Goal: Information Seeking & Learning: Learn about a topic

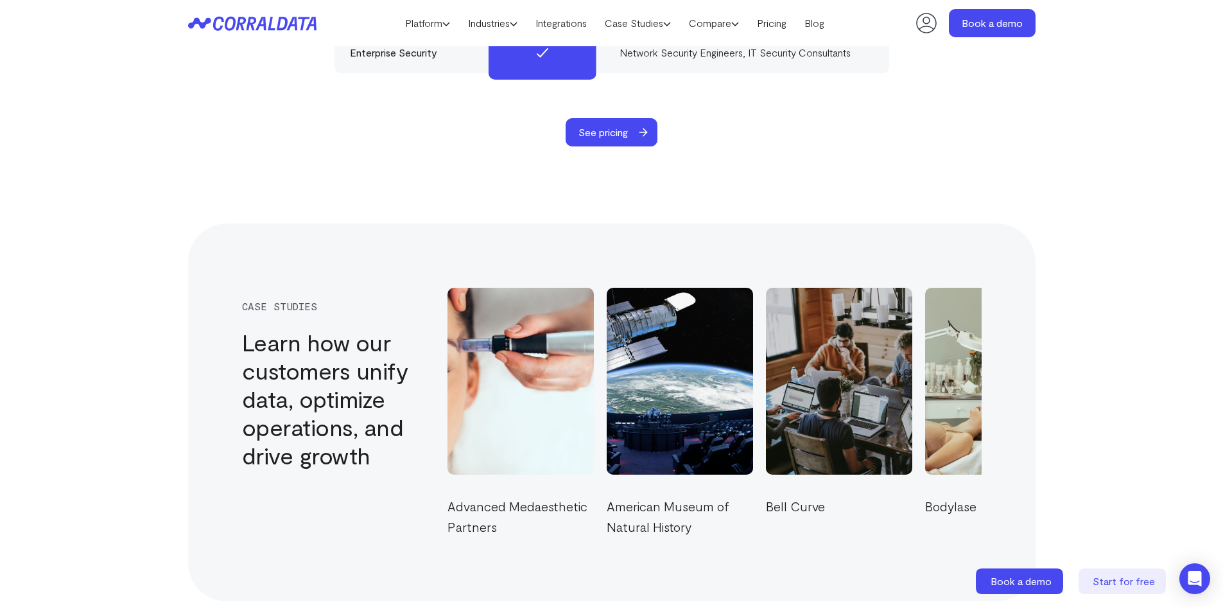
scroll to position [4210, 0]
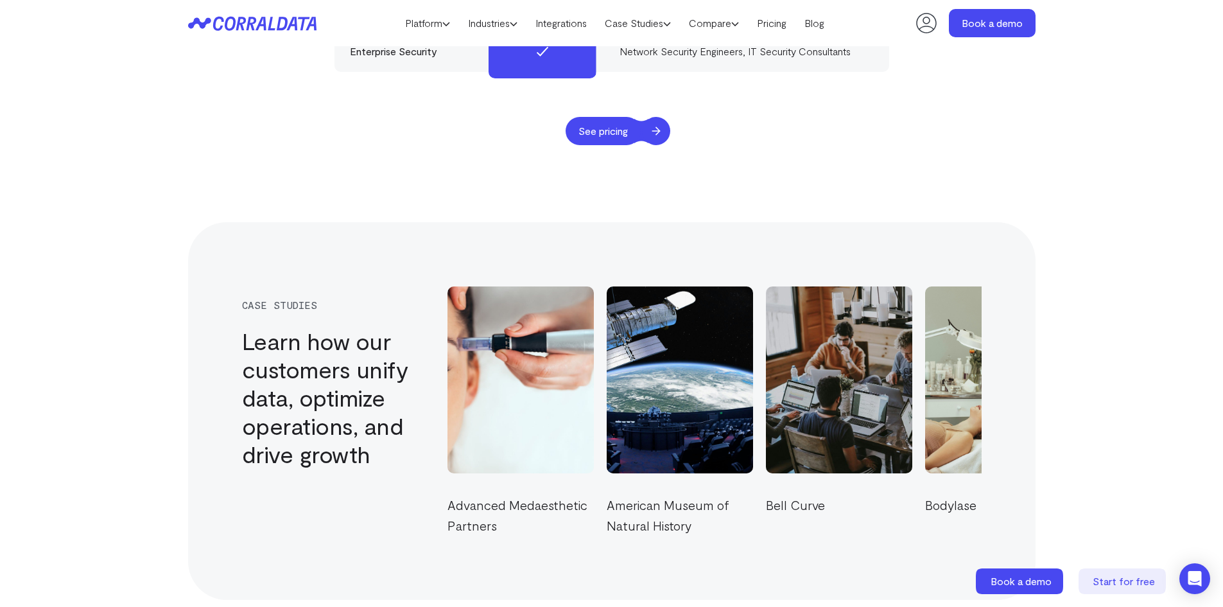
click at [635, 117] on span "See pricing" at bounding box center [603, 131] width 75 height 28
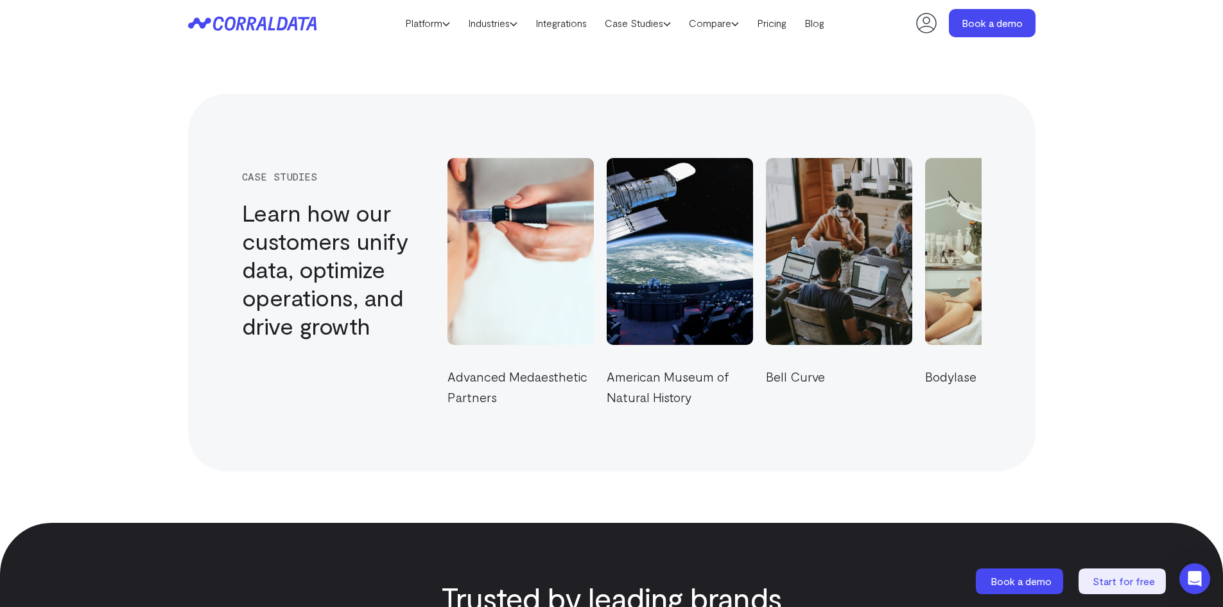
scroll to position [3825, 0]
